Goal: Share content

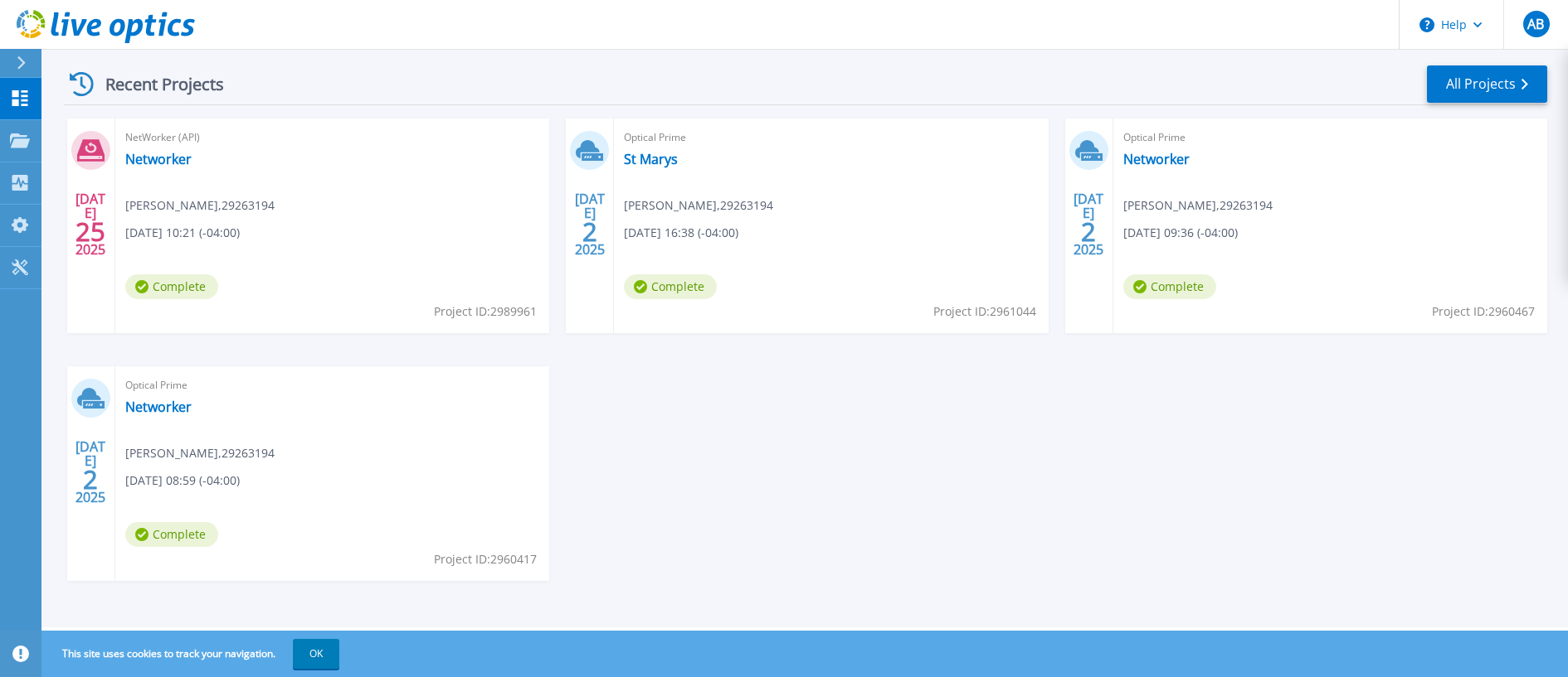
scroll to position [158, 0]
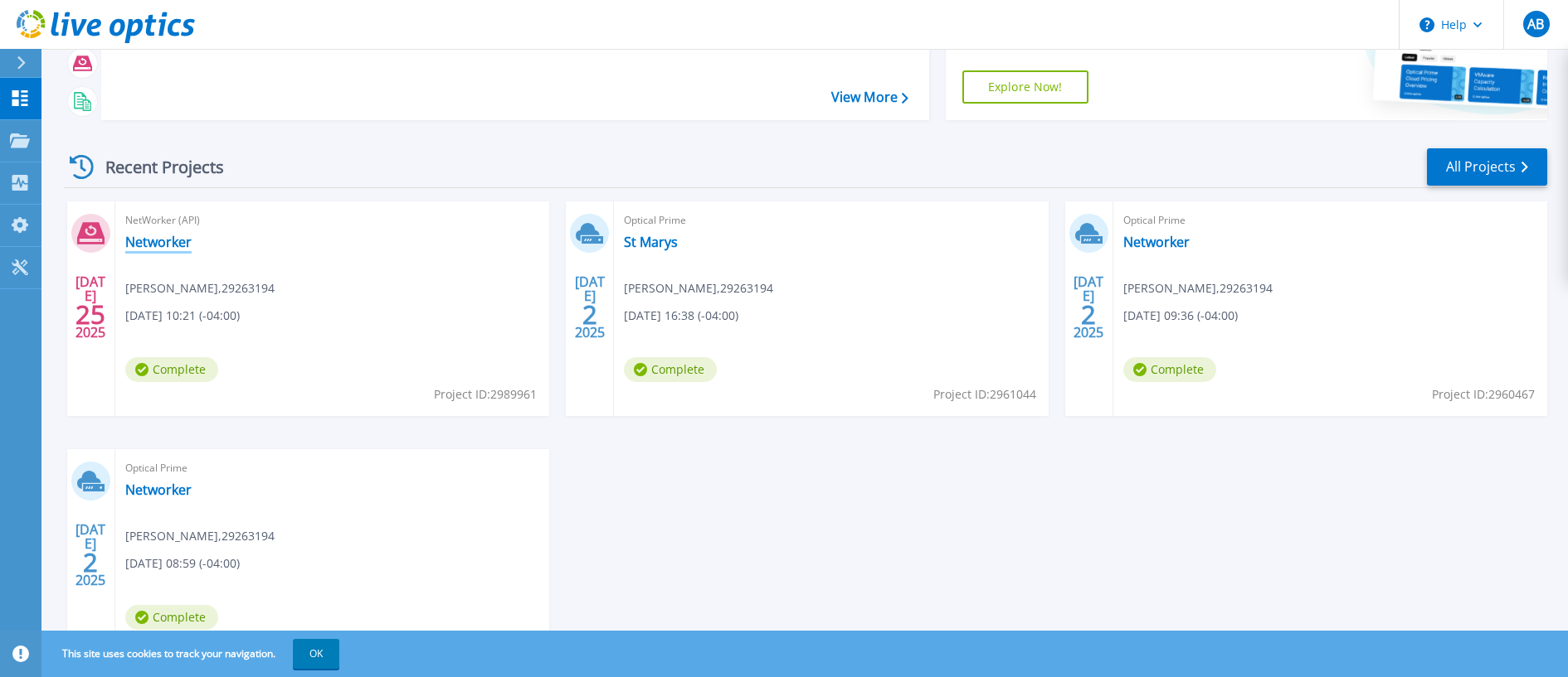
click at [149, 242] on link "Networker" at bounding box center [158, 242] width 66 height 16
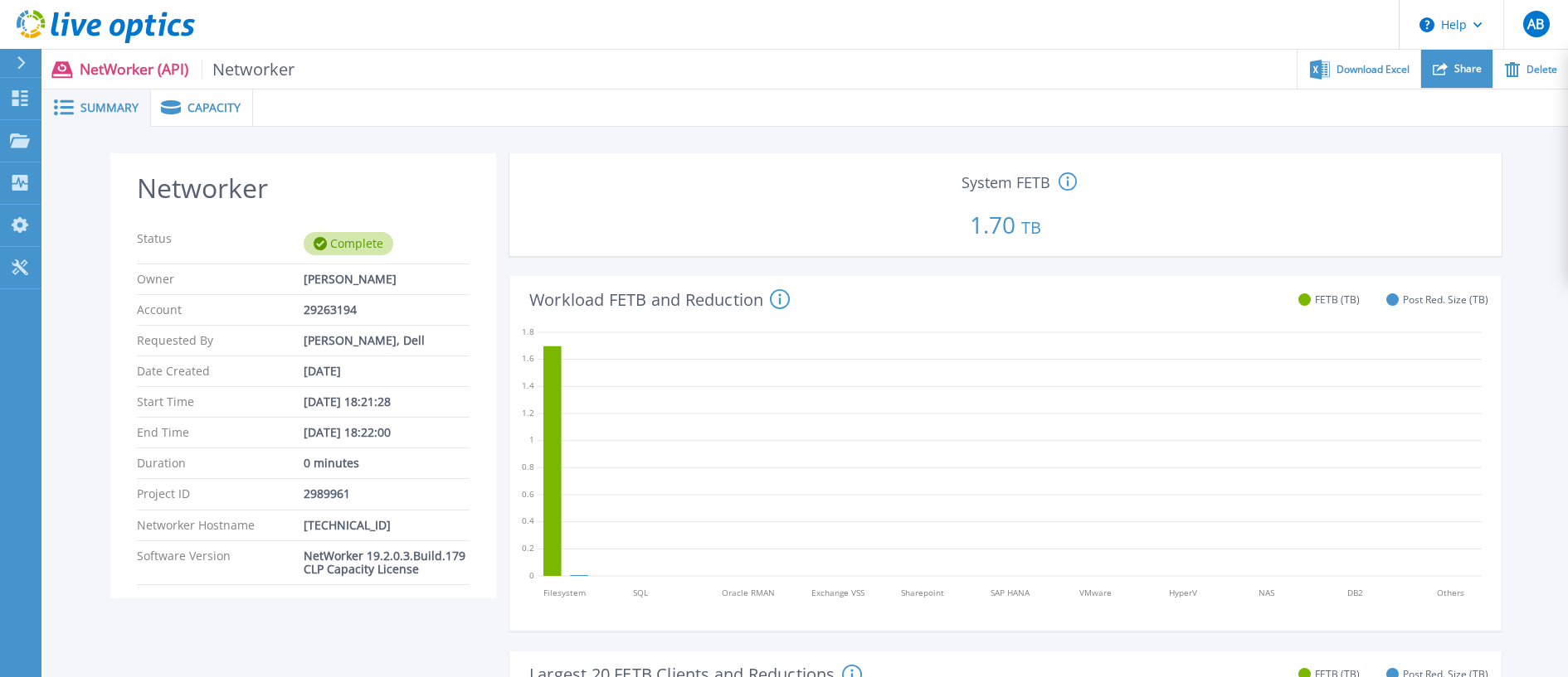
click at [1443, 71] on icon at bounding box center [1440, 69] width 15 height 15
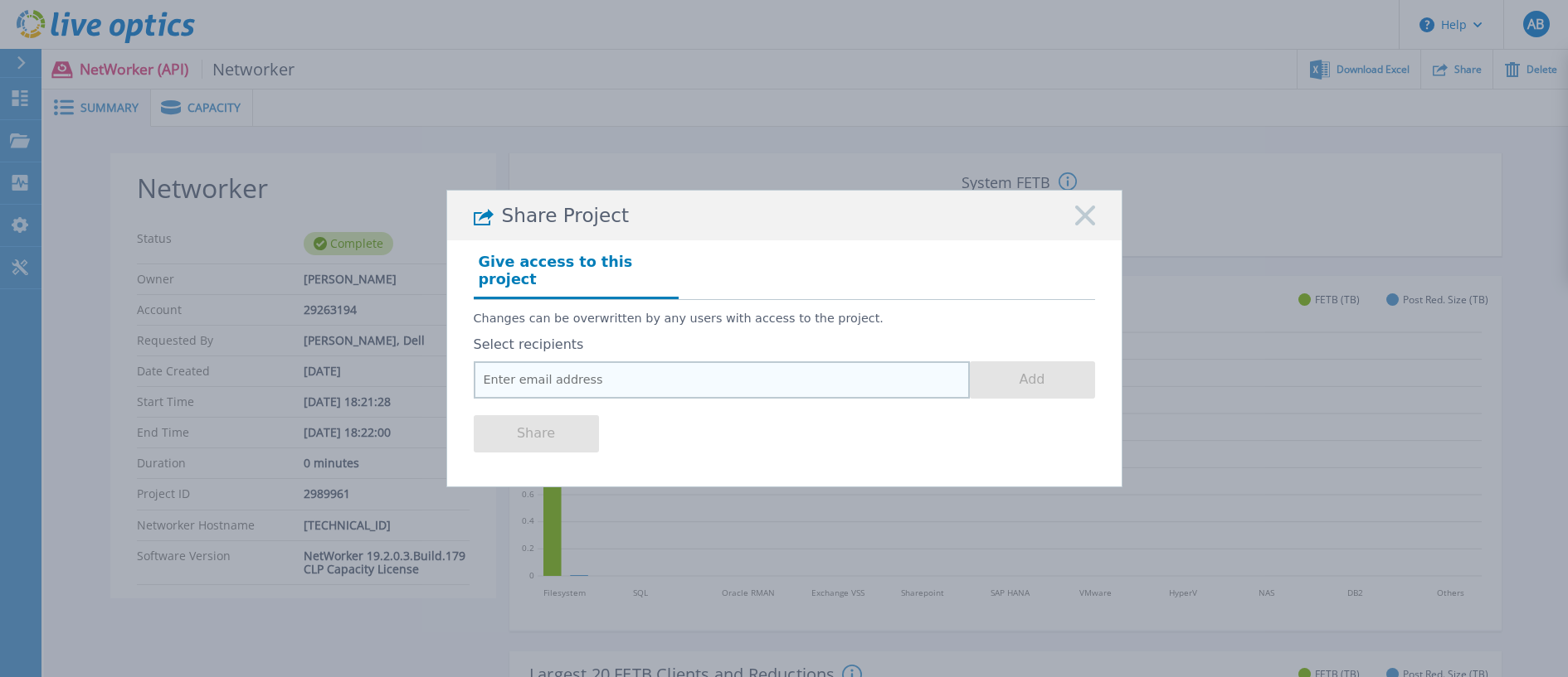
click at [643, 364] on input "email" at bounding box center [721, 379] width 496 height 37
paste input "[EMAIL_ADDRESS][DOMAIN_NAME]"
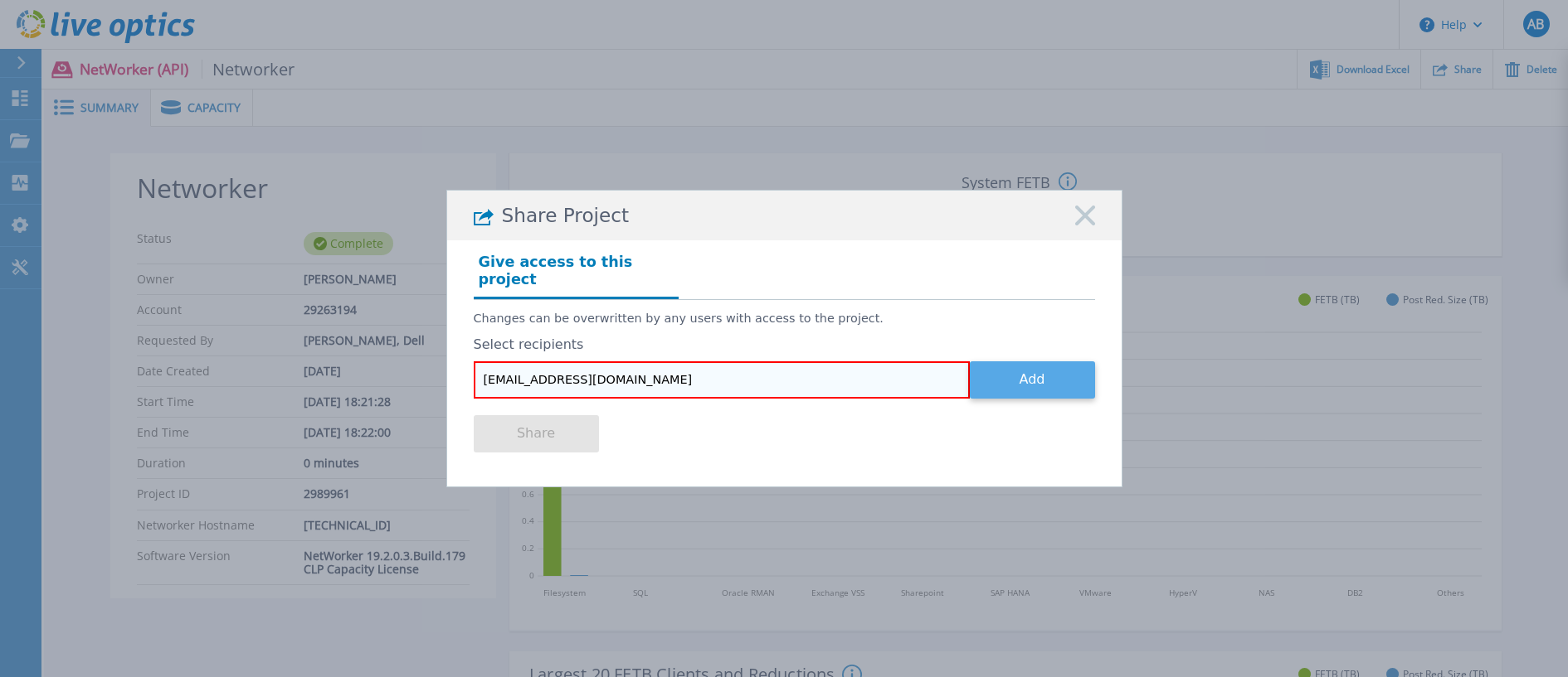
type input "[EMAIL_ADDRESS][DOMAIN_NAME]"
click at [1054, 365] on button "Add" at bounding box center [1032, 379] width 125 height 37
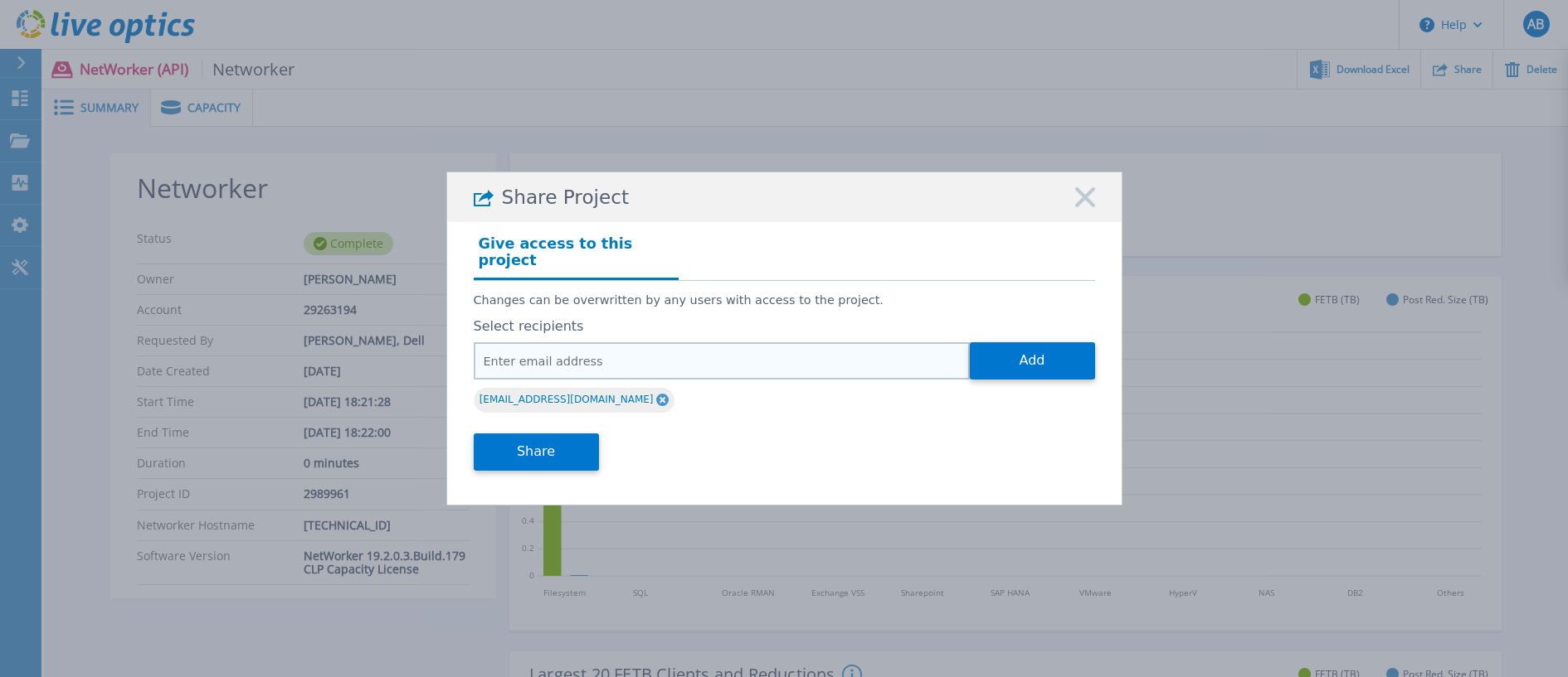
click at [615, 356] on input "email" at bounding box center [721, 360] width 496 height 37
paste input "[PERSON_NAME][EMAIL_ADDRESS][DOMAIN_NAME]"
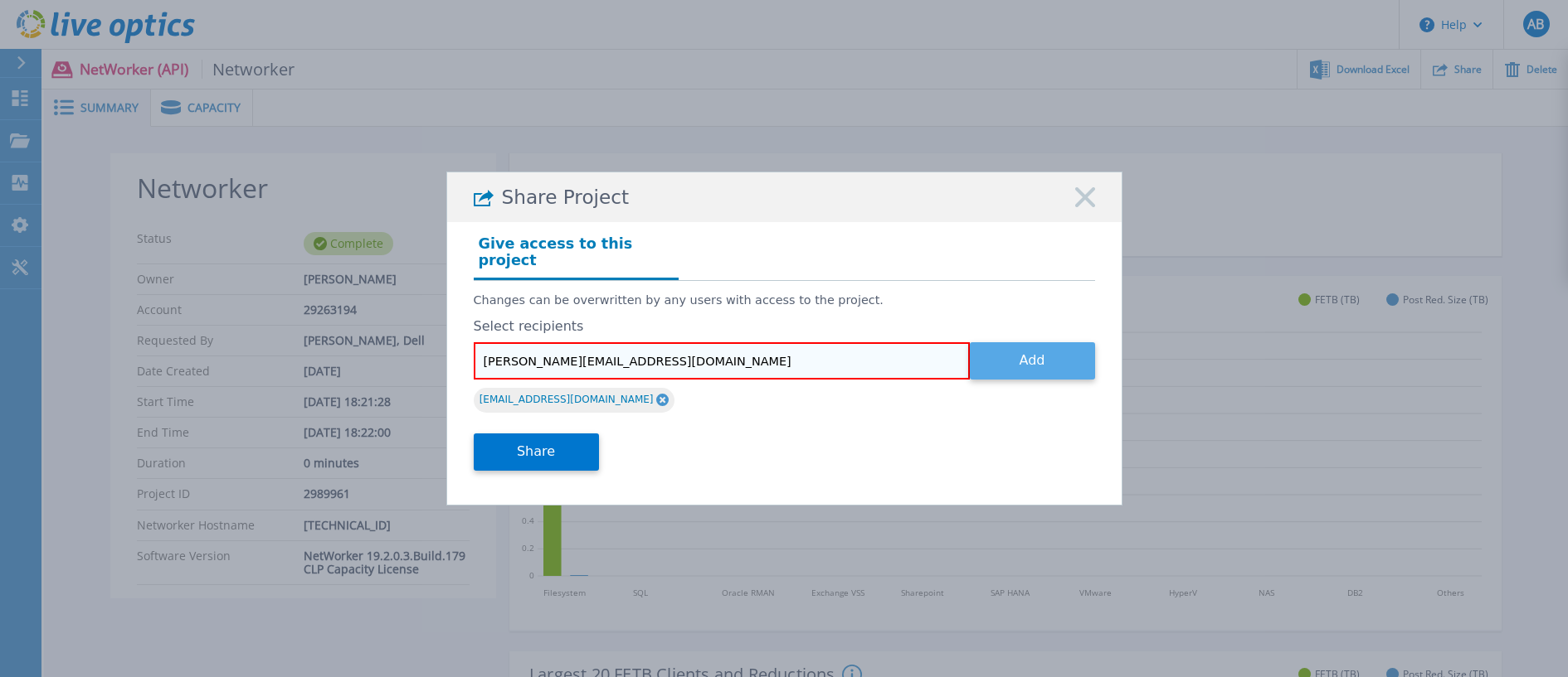
type input "[PERSON_NAME][EMAIL_ADDRESS][DOMAIN_NAME]"
click at [1040, 352] on button "Add" at bounding box center [1032, 360] width 125 height 37
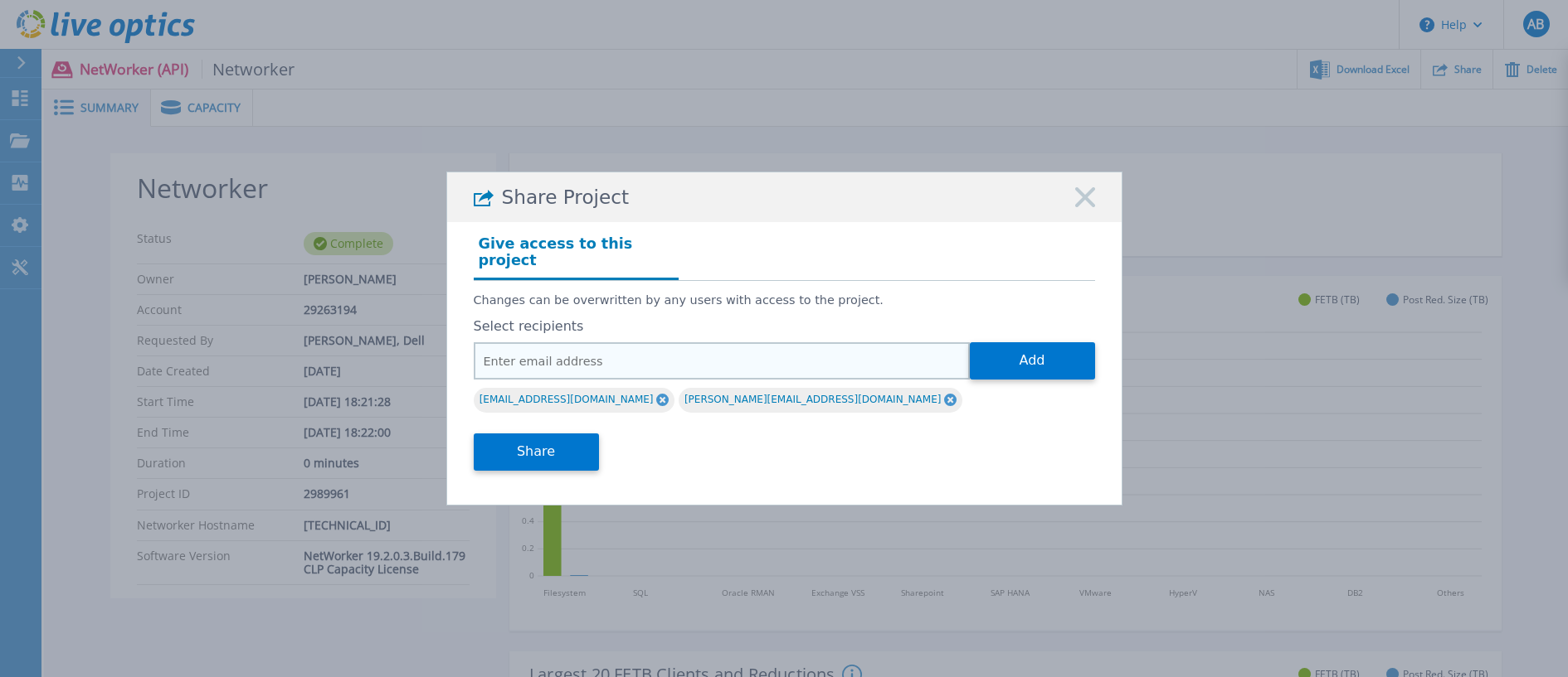
click at [611, 356] on input "email" at bounding box center [721, 360] width 496 height 37
paste input "[PERSON_NAME][EMAIL_ADDRESS][PERSON_NAME][DOMAIN_NAME]"
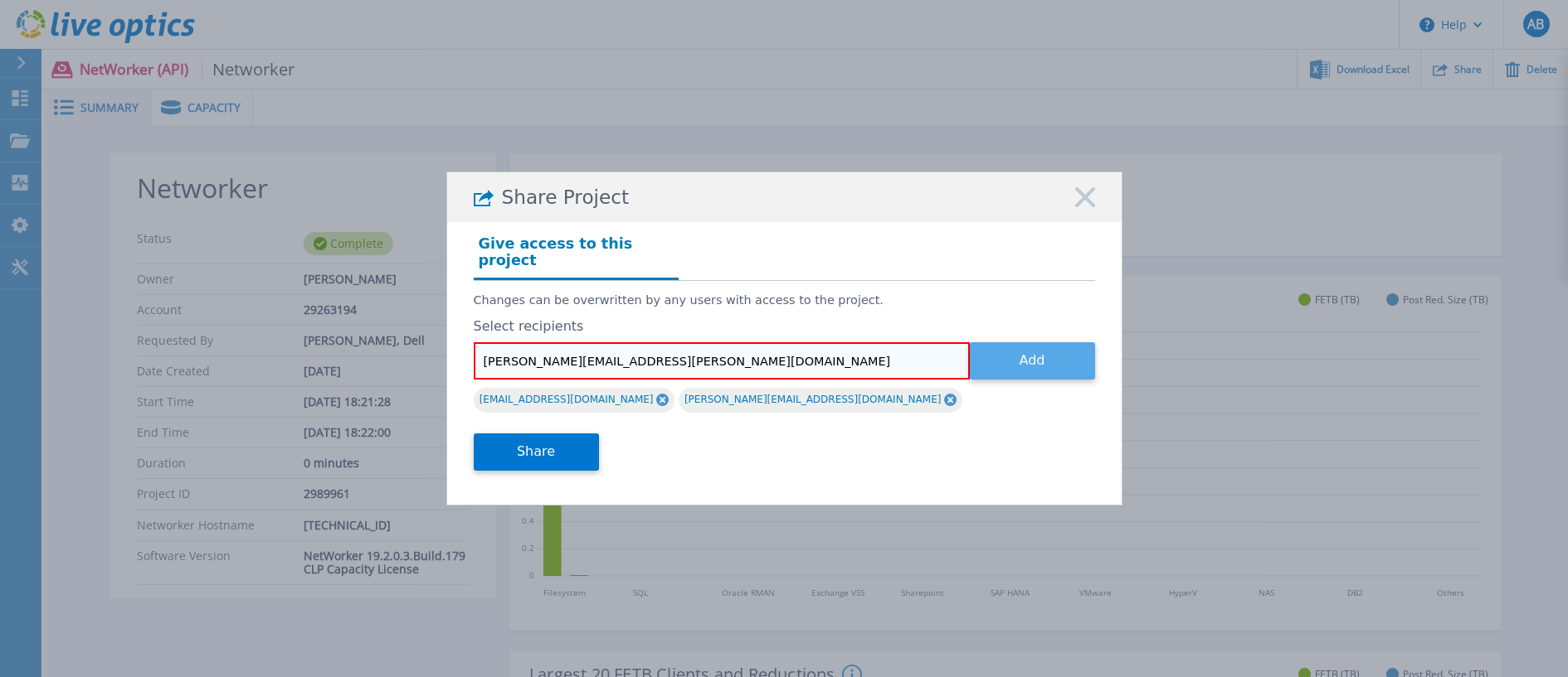
type input "[PERSON_NAME][EMAIL_ADDRESS][PERSON_NAME][DOMAIN_NAME]"
click at [1051, 357] on button "Add" at bounding box center [1032, 360] width 125 height 37
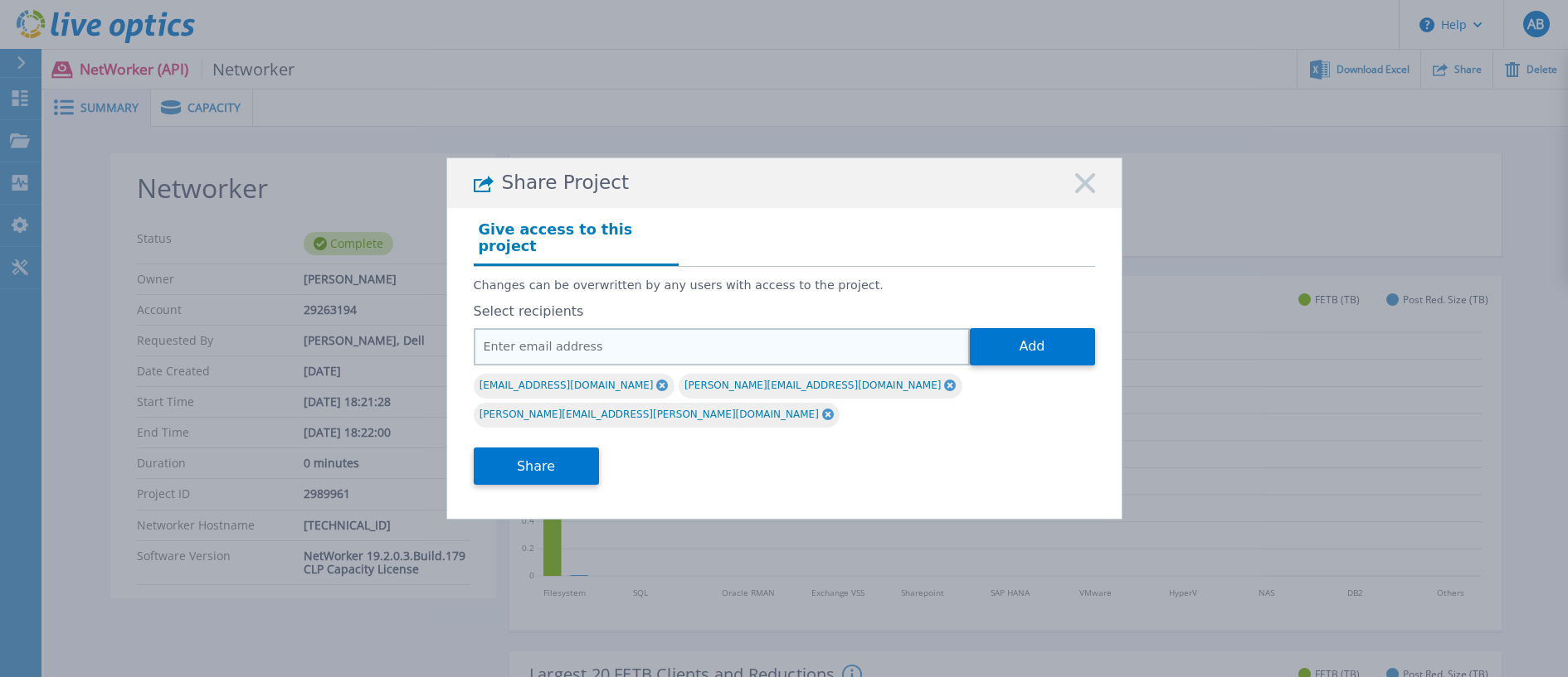
click at [515, 356] on input "email" at bounding box center [721, 346] width 496 height 37
paste input "[PERSON_NAME][EMAIL_ADDRESS][PERSON_NAME][DOMAIN_NAME]"
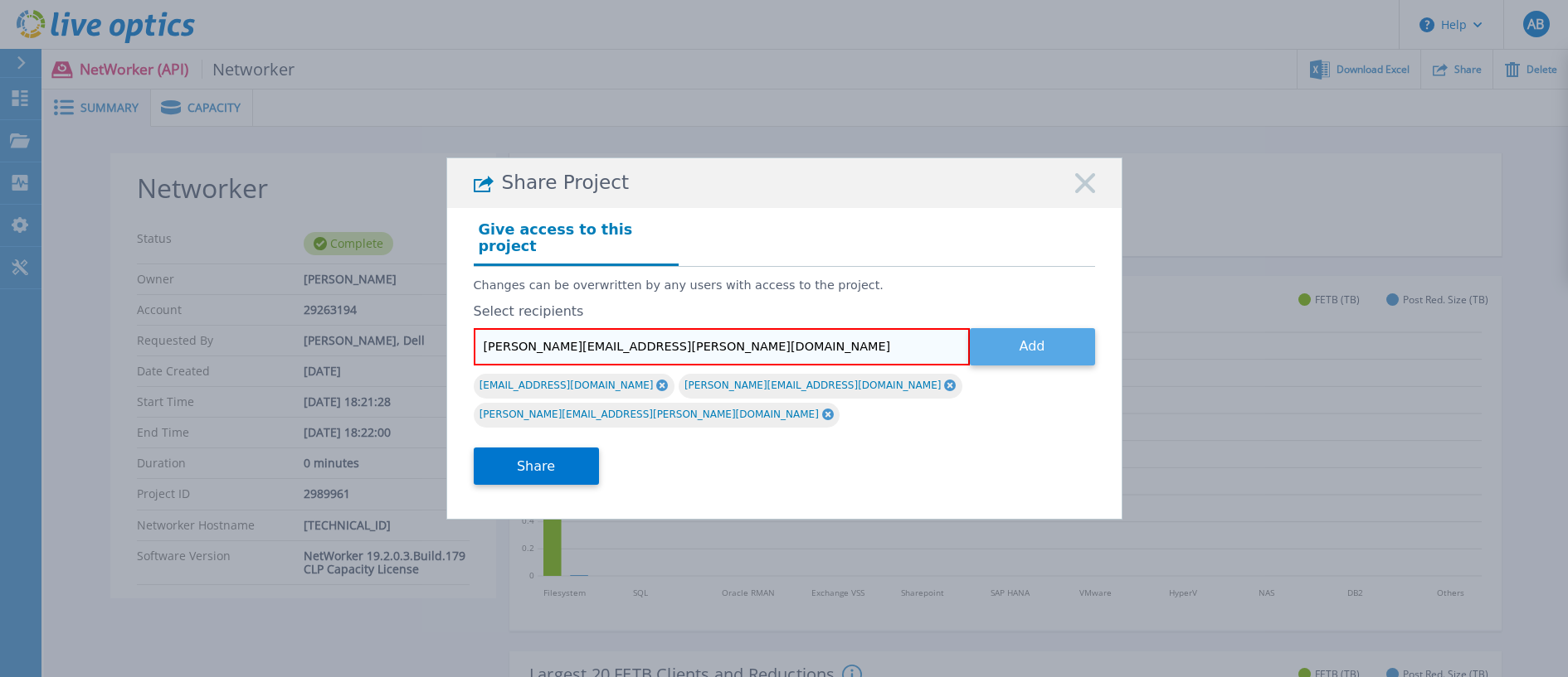
type input "[PERSON_NAME][EMAIL_ADDRESS][PERSON_NAME][DOMAIN_NAME]"
click at [1032, 353] on button "Add" at bounding box center [1032, 346] width 125 height 37
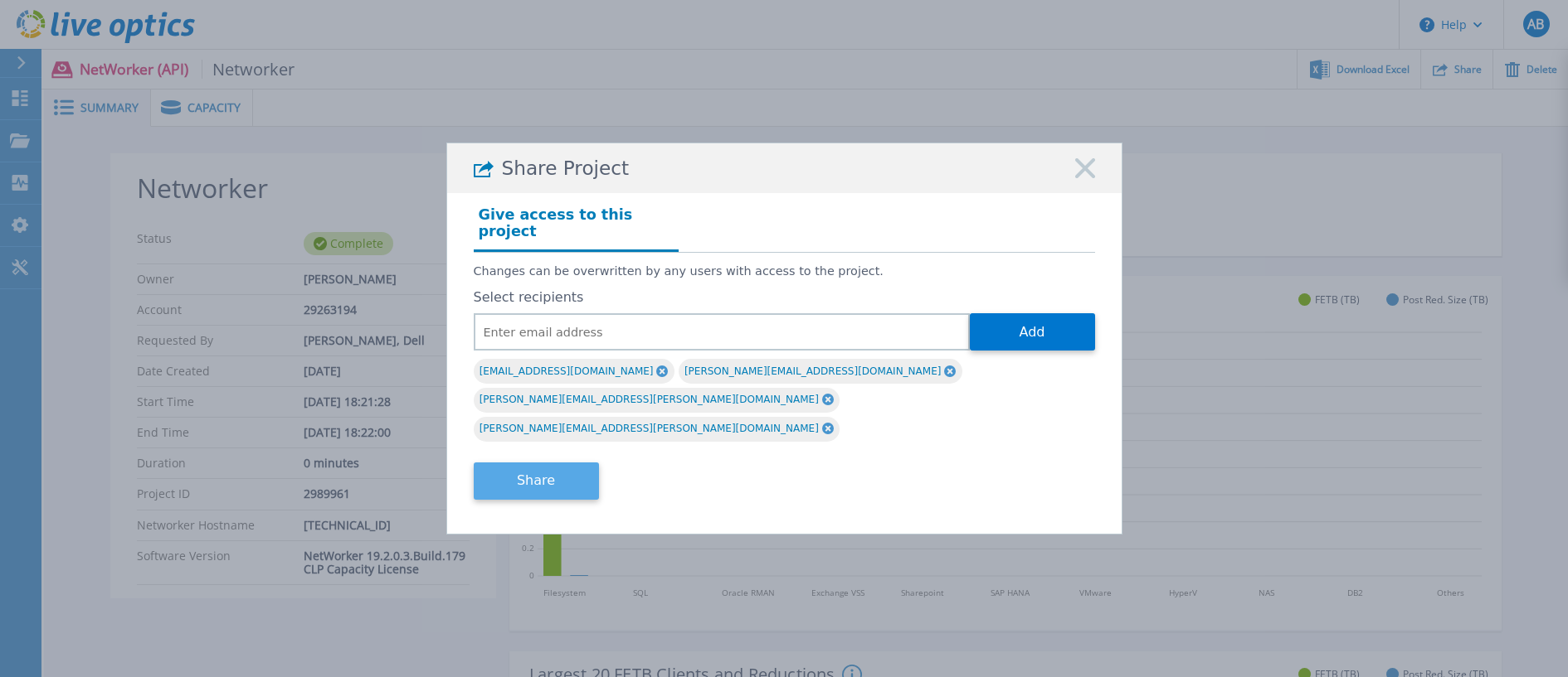
click at [541, 463] on button "Share" at bounding box center [536, 481] width 125 height 37
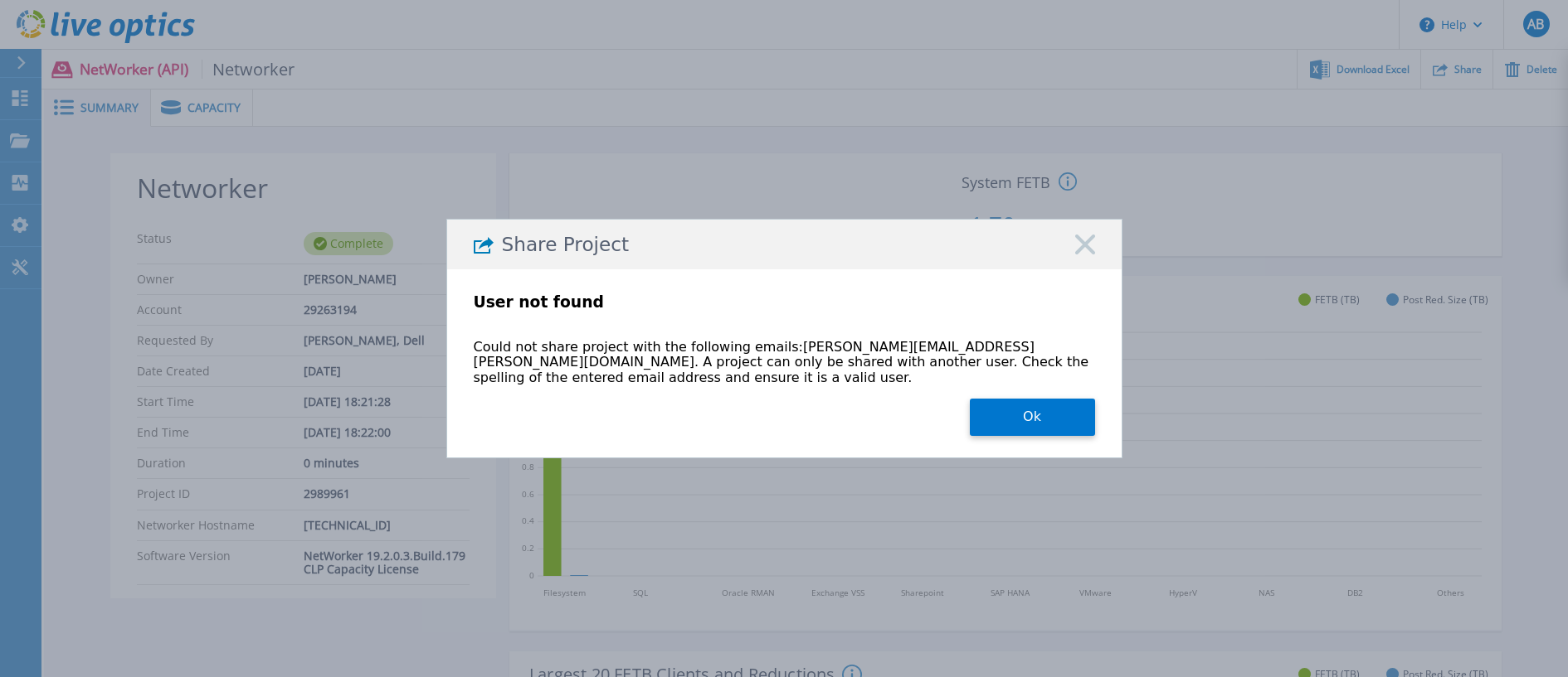
click at [1020, 424] on button "Ok" at bounding box center [1032, 417] width 125 height 37
